Goal: Information Seeking & Learning: Check status

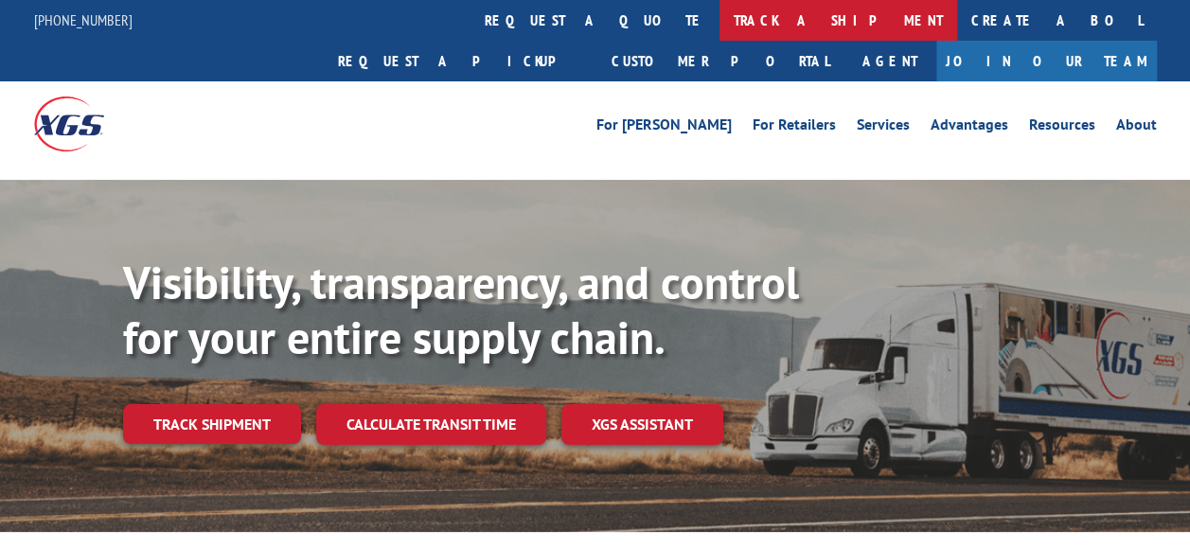
click at [720, 21] on link "track a shipment" at bounding box center [839, 20] width 238 height 41
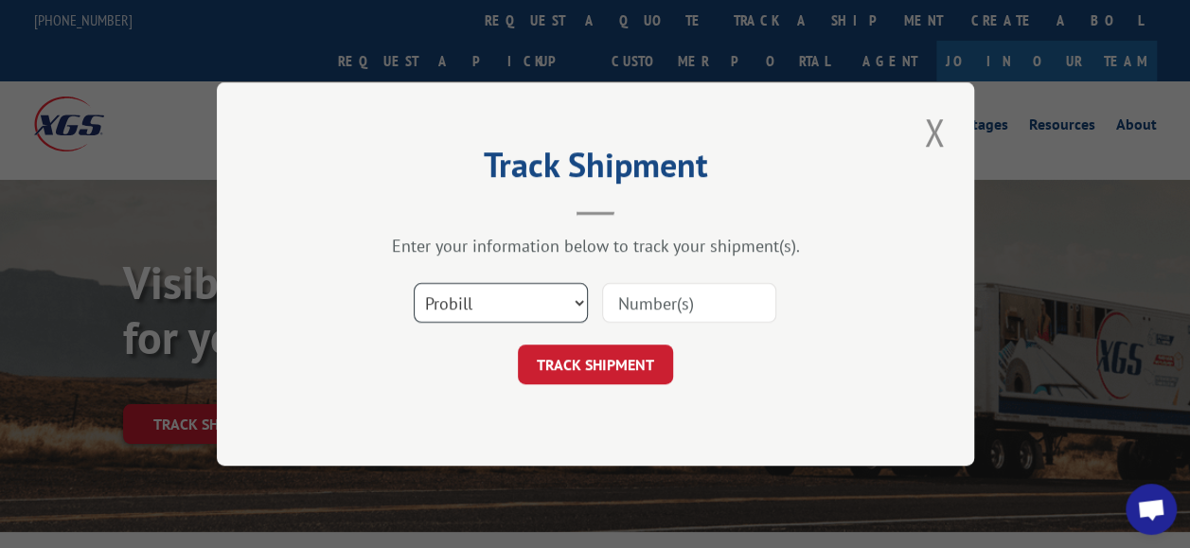
click at [483, 296] on select "Select category... Probill BOL PO" at bounding box center [501, 303] width 174 height 40
select select "bol"
click at [414, 283] on select "Select category... Probill BOL PO" at bounding box center [501, 303] width 174 height 40
click at [666, 305] on input at bounding box center [689, 303] width 174 height 40
type input "1696206507"
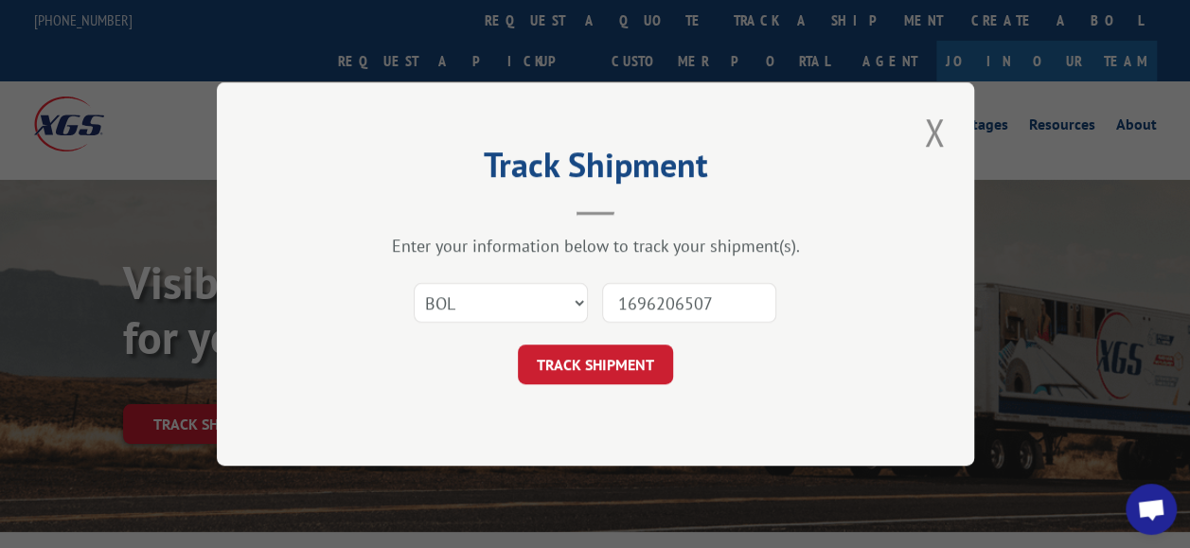
click at [604, 369] on button "TRACK SHIPMENT" at bounding box center [595, 365] width 155 height 40
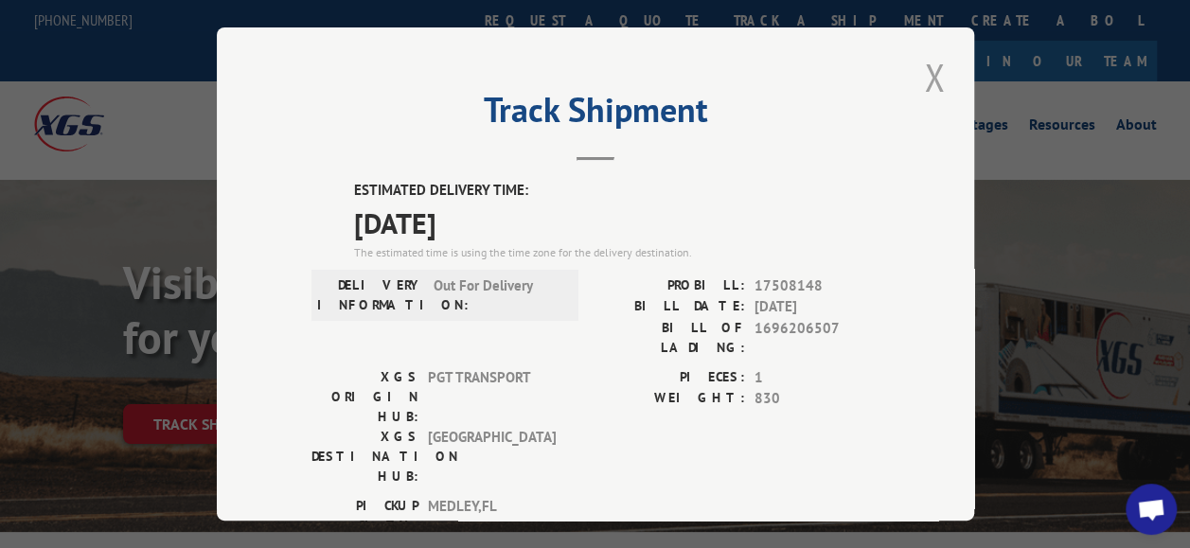
click at [924, 68] on button "Close modal" at bounding box center [934, 77] width 32 height 52
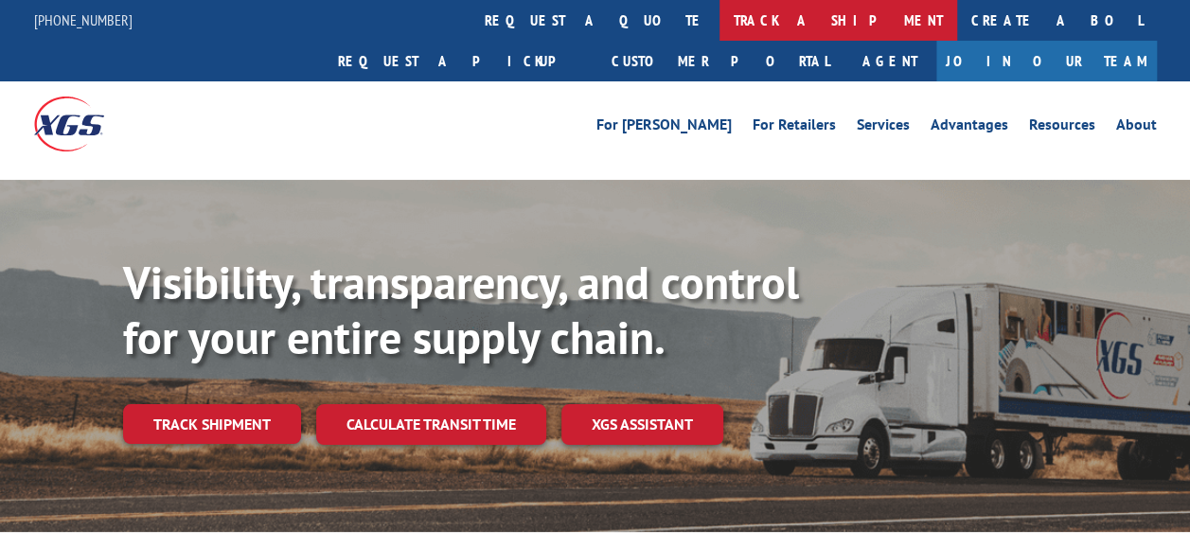
click at [720, 17] on link "track a shipment" at bounding box center [839, 20] width 238 height 41
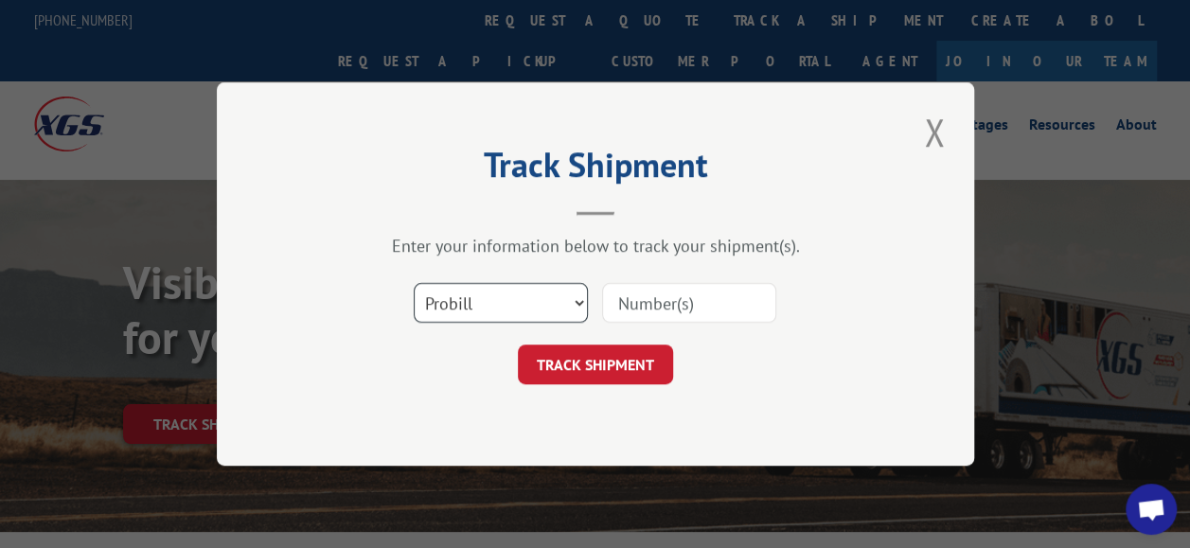
click at [519, 292] on select "Select category... Probill BOL PO" at bounding box center [501, 303] width 174 height 40
select select "bol"
click at [414, 283] on select "Select category... Probill BOL PO" at bounding box center [501, 303] width 174 height 40
click at [676, 309] on input at bounding box center [689, 303] width 174 height 40
type input "1696206507"
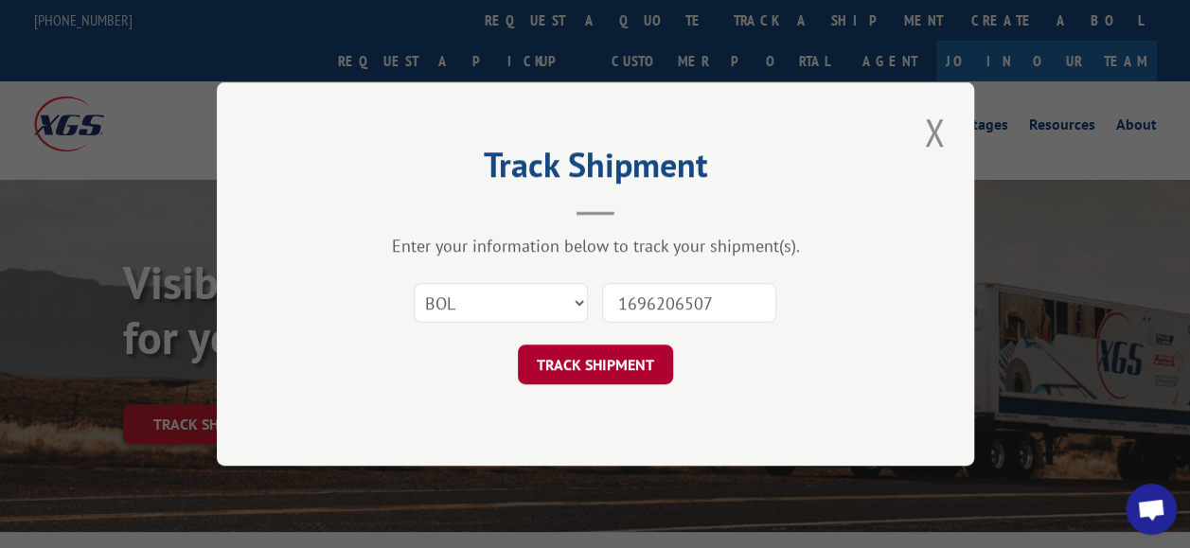
click at [606, 362] on button "TRACK SHIPMENT" at bounding box center [595, 365] width 155 height 40
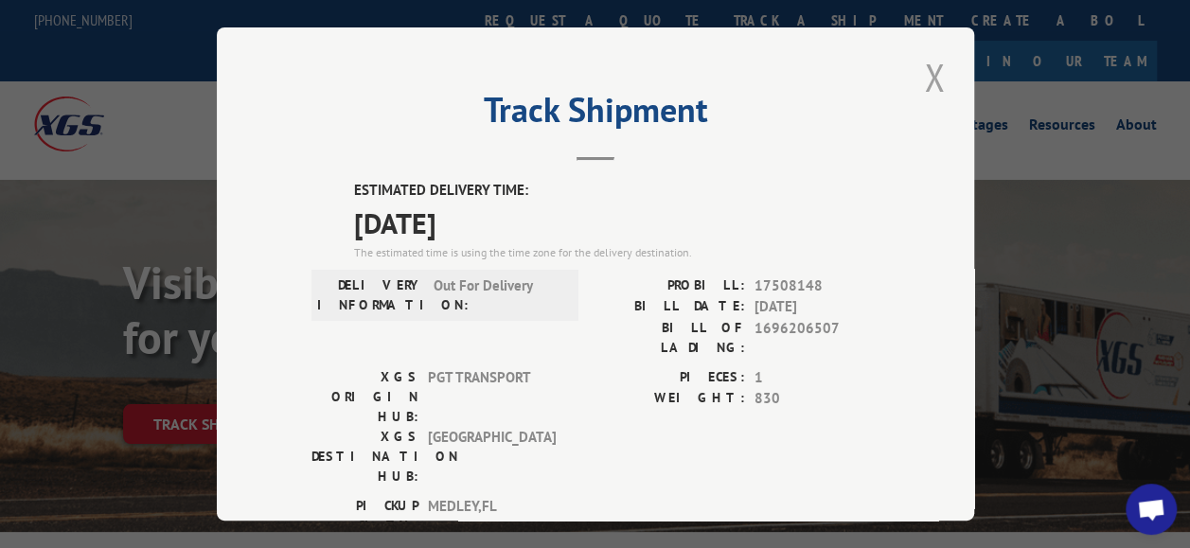
click at [932, 75] on button "Close modal" at bounding box center [934, 77] width 32 height 52
